Goal: Task Accomplishment & Management: Manage account settings

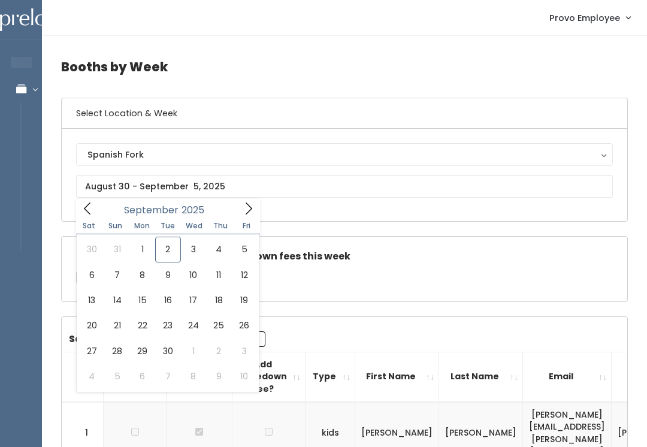
type input "September 20 to September 26"
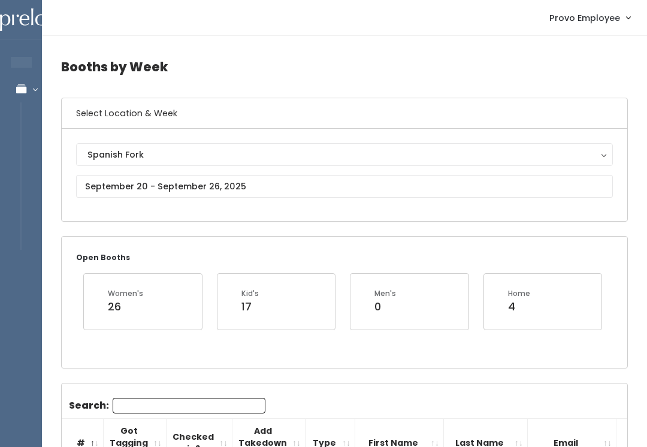
click at [103, 150] on div "Spanish Fork" at bounding box center [345, 154] width 514 height 13
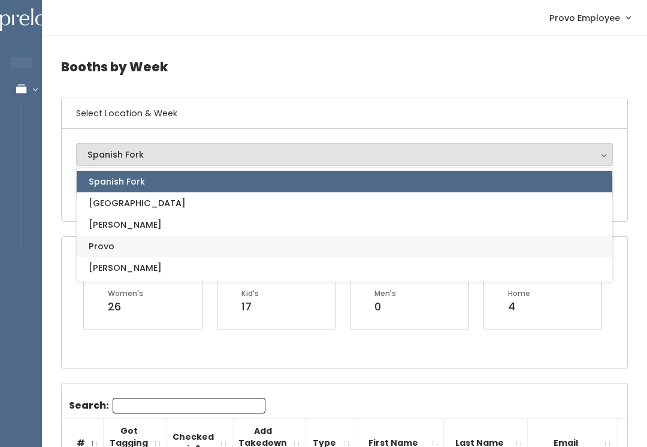
click at [100, 246] on span "Provo" at bounding box center [102, 246] width 26 height 13
select select "1"
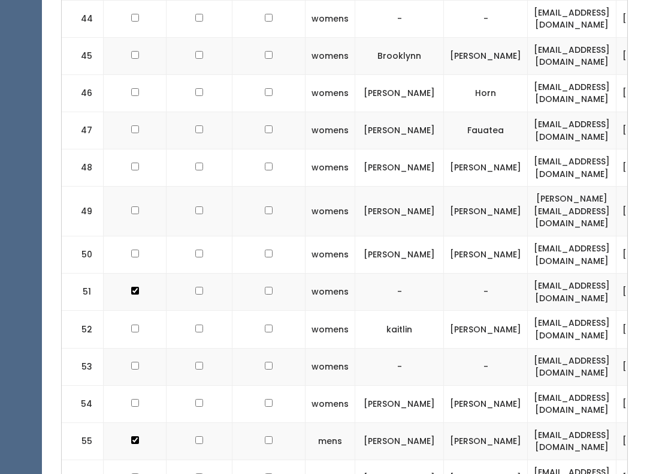
checkbox input "true"
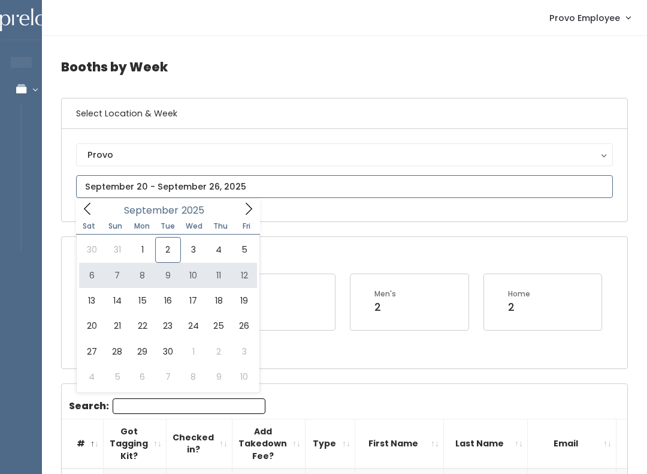
type input "[DATE] to [DATE]"
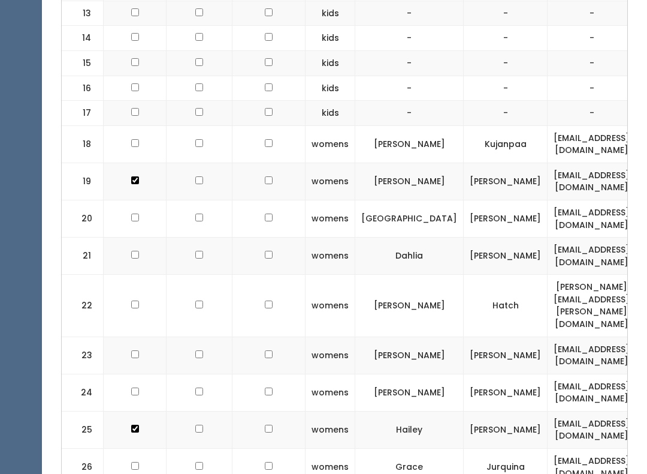
scroll to position [927, 0]
click at [141, 200] on td at bounding box center [135, 218] width 63 height 37
checkbox input "true"
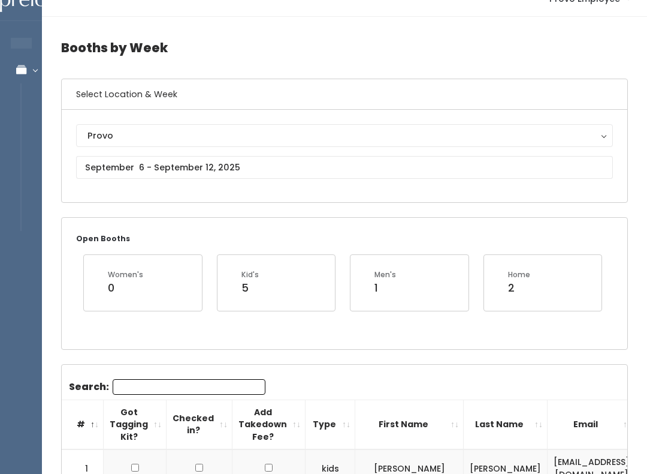
scroll to position [0, 0]
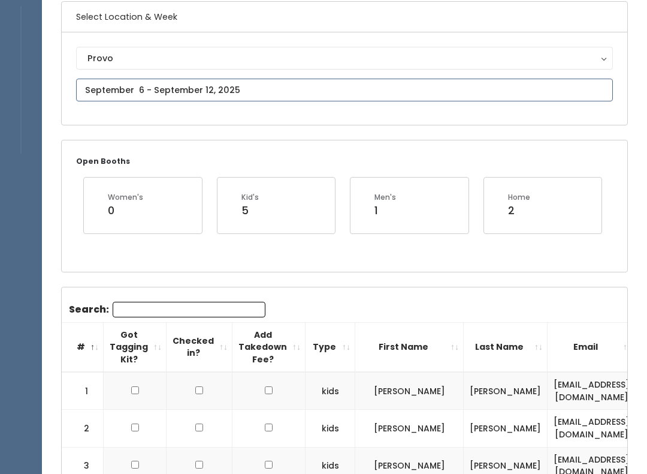
click at [352, 83] on input "text" at bounding box center [344, 90] width 537 height 23
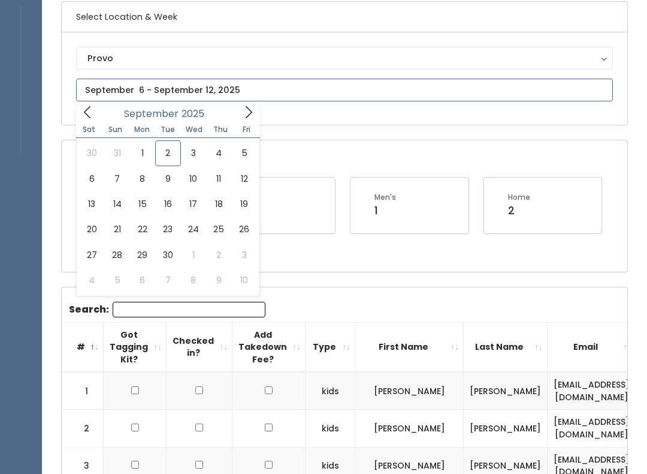
scroll to position [97, 0]
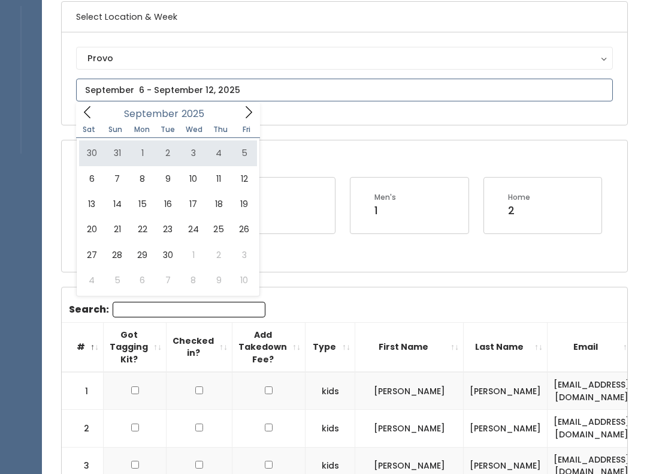
type input "August 30 to September 5"
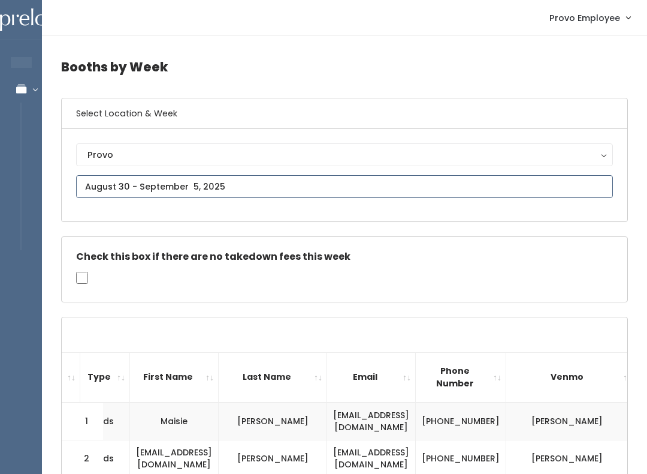
click at [101, 185] on input "text" at bounding box center [344, 186] width 537 height 23
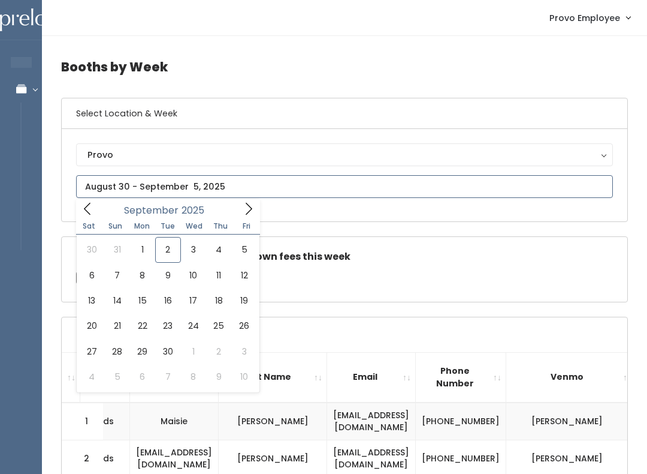
type input "[DATE] to [DATE]"
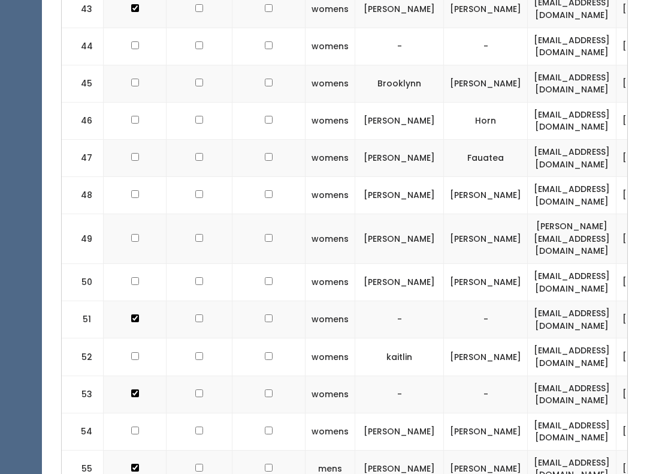
scroll to position [1882, 0]
checkbox input "true"
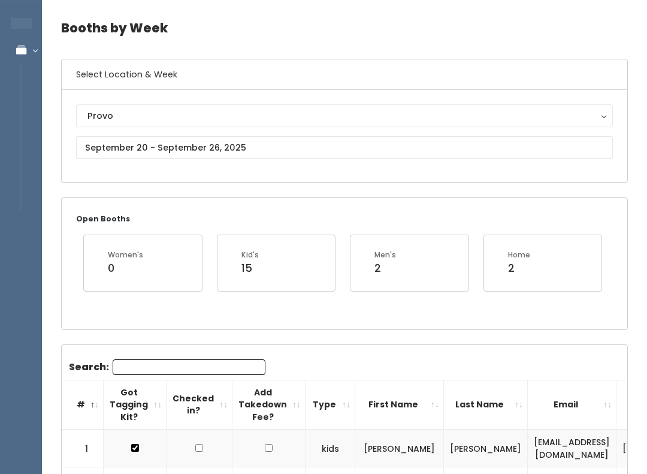
scroll to position [19, 0]
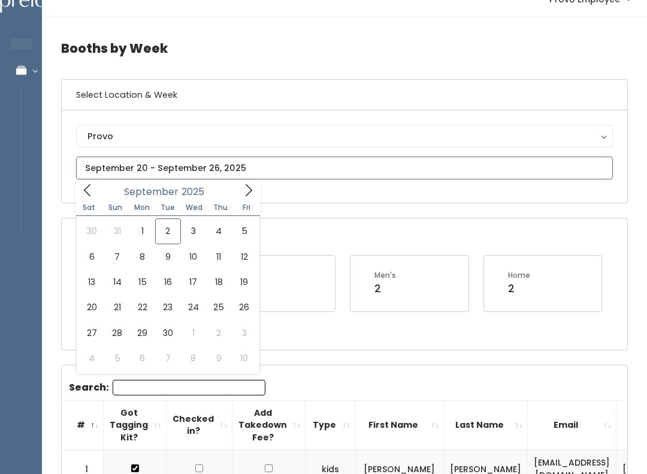
type input "September 20 to September 26"
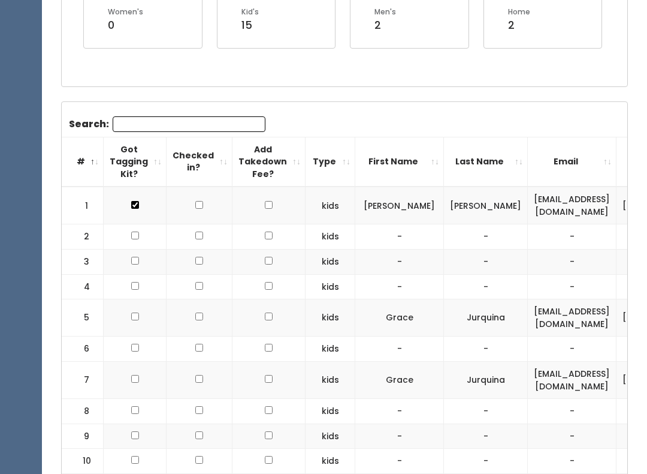
scroll to position [286, 0]
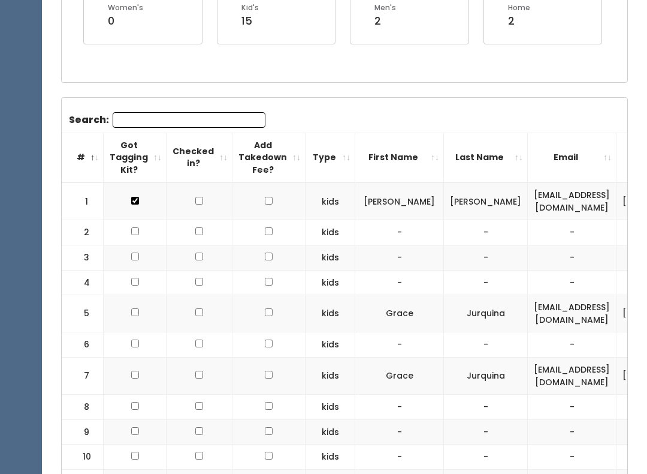
click at [126, 114] on input "Search:" at bounding box center [189, 120] width 153 height 16
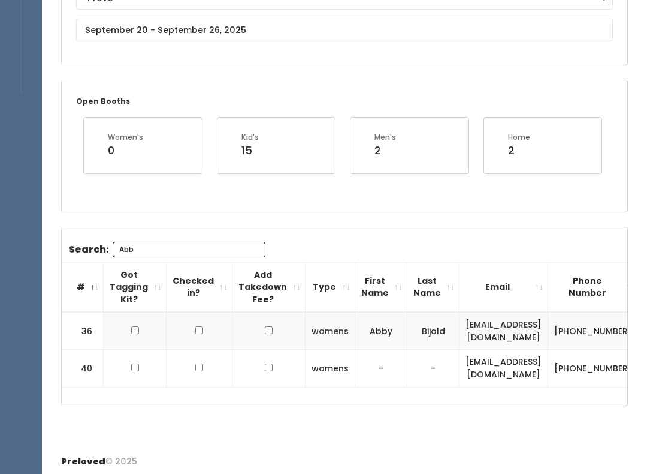
scroll to position [0, 0]
type input "Abb"
click at [134, 327] on input "checkbox" at bounding box center [135, 331] width 8 height 8
checkbox input "true"
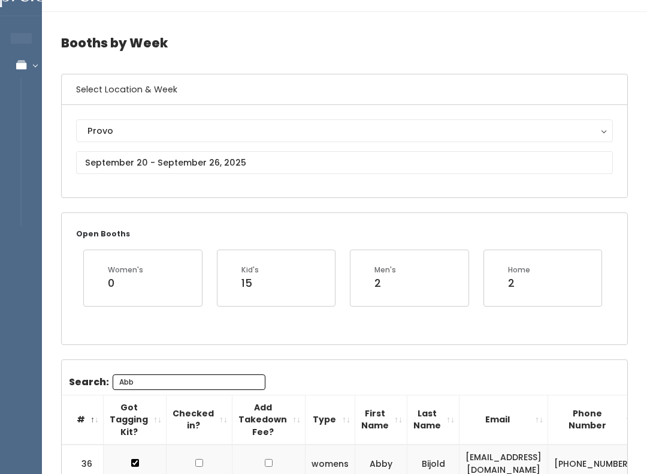
scroll to position [20, 0]
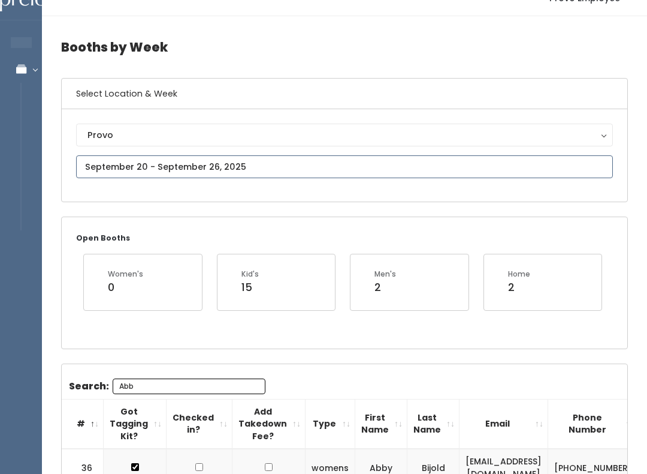
click at [302, 164] on input "text" at bounding box center [344, 166] width 537 height 23
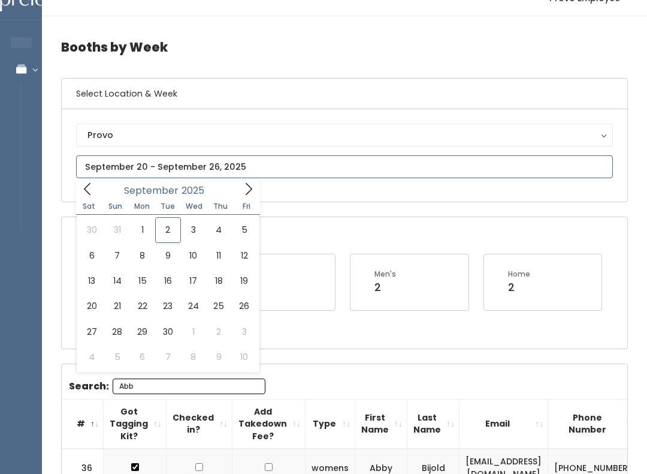
type input "August 30 to September 5"
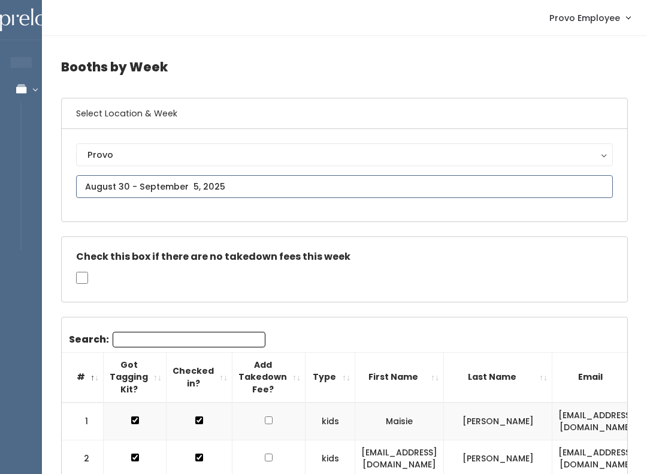
click at [98, 179] on input "text" at bounding box center [344, 186] width 537 height 23
type input "September 6 to September 12"
